Goal: Information Seeking & Learning: Learn about a topic

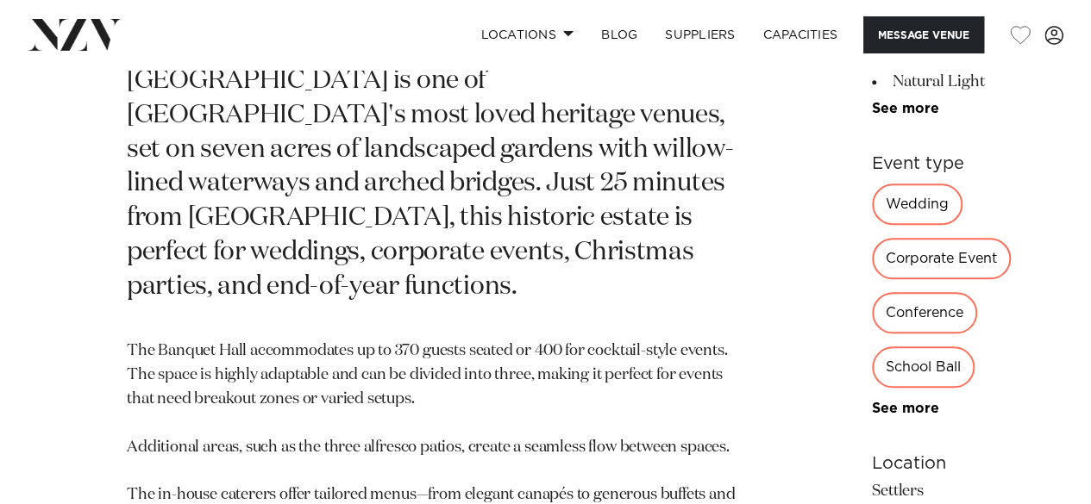
scroll to position [776, 0]
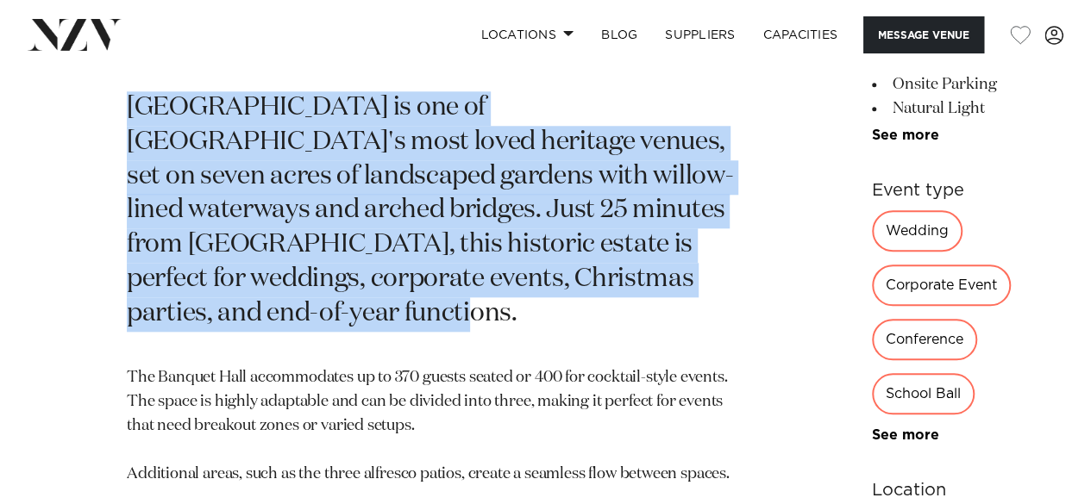
drag, startPoint x: 126, startPoint y: 110, endPoint x: 454, endPoint y: 394, distance: 434.0
click at [454, 394] on div "Auckland Settlers [GEOGRAPHIC_DATA] [GEOGRAPHIC_DATA] is one of [GEOGRAPHIC_DAT…" at bounding box center [545, 435] width 1063 height 1122
copy p "[GEOGRAPHIC_DATA] is one of [GEOGRAPHIC_DATA]'s most loved heritage venues, set…"
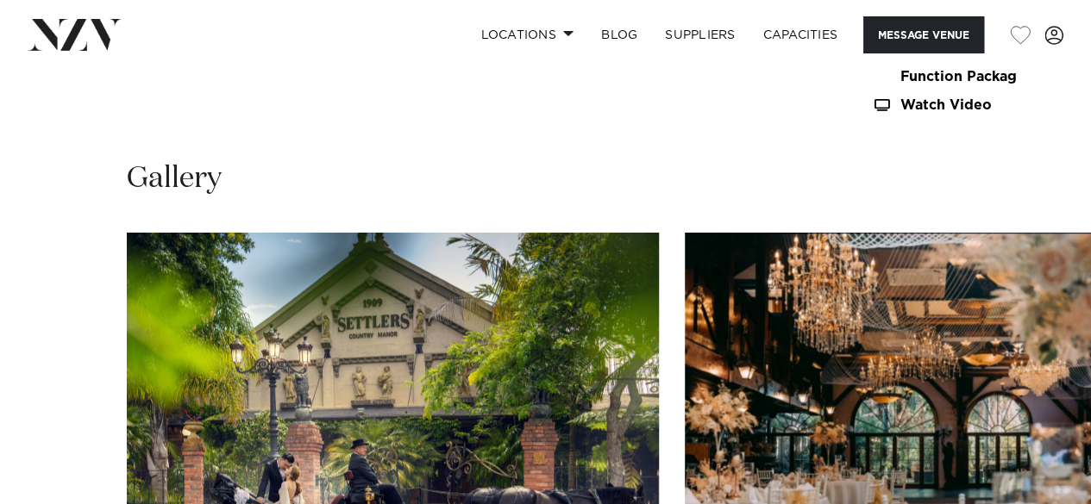
scroll to position [1897, 0]
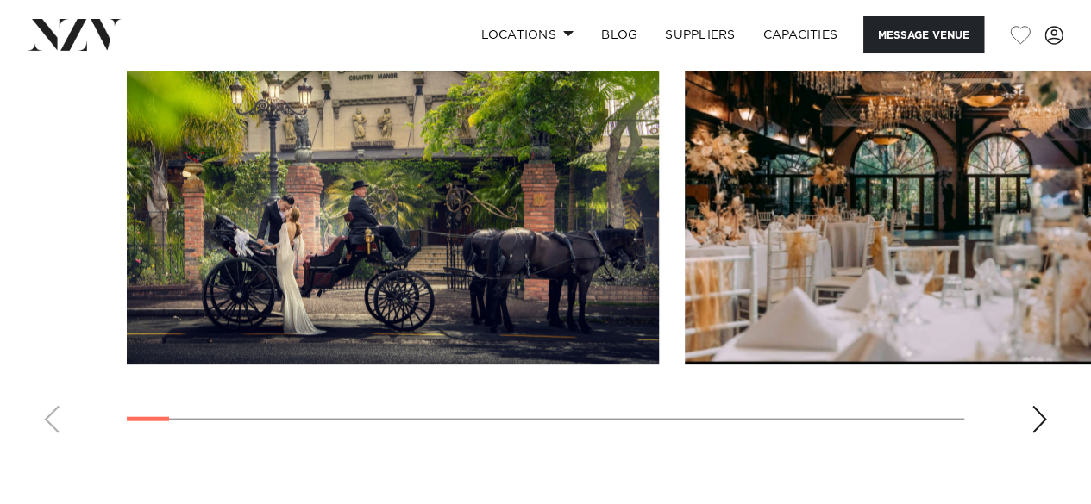
click at [1037, 406] on div "Next slide" at bounding box center [1038, 420] width 17 height 28
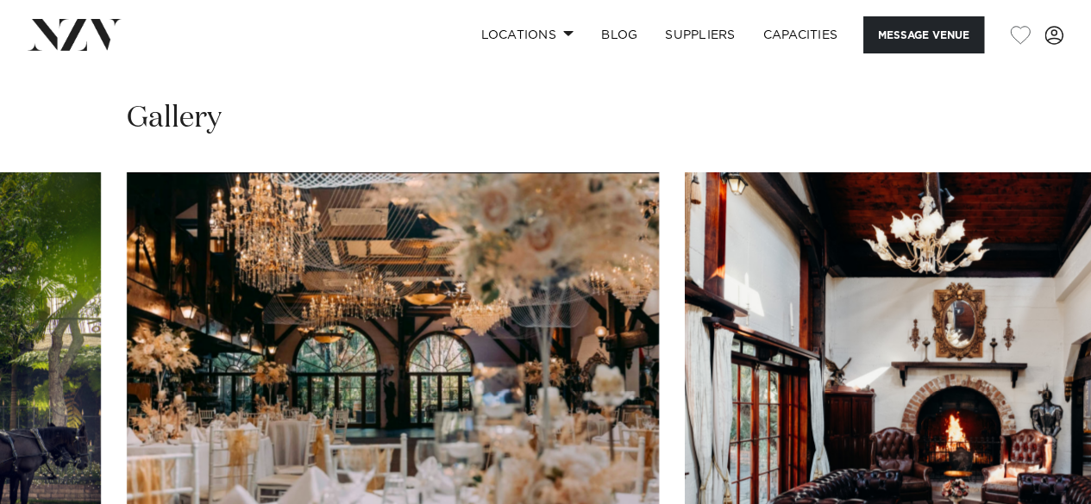
scroll to position [1724, 0]
